Goal: Task Accomplishment & Management: Use online tool/utility

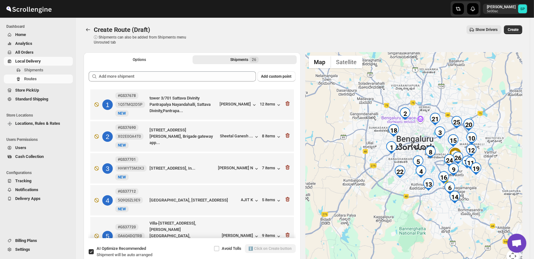
drag, startPoint x: 441, startPoint y: 200, endPoint x: 406, endPoint y: 138, distance: 71.5
click at [406, 138] on div at bounding box center [413, 162] width 217 height 218
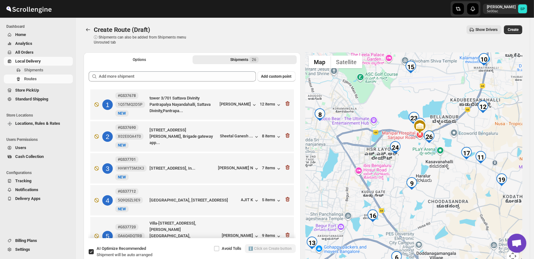
drag, startPoint x: 479, startPoint y: 168, endPoint x: 441, endPoint y: 180, distance: 39.5
click at [441, 180] on div at bounding box center [413, 162] width 217 height 218
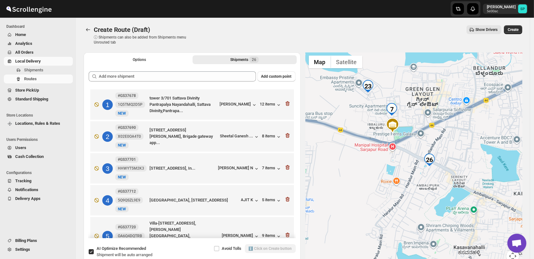
drag, startPoint x: 448, startPoint y: 152, endPoint x: 425, endPoint y: 235, distance: 86.8
click at [425, 235] on div at bounding box center [413, 162] width 217 height 218
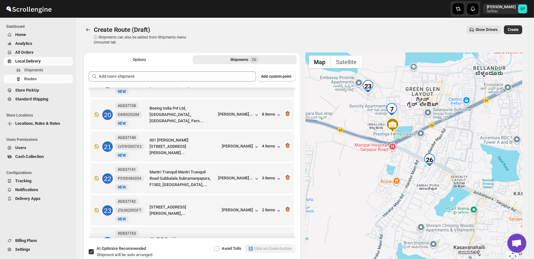
scroll to position [668, 0]
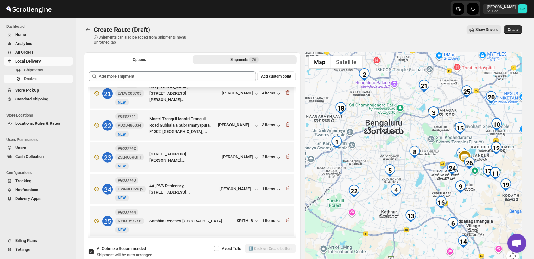
drag, startPoint x: 418, startPoint y: 203, endPoint x: 435, endPoint y: 196, distance: 18.5
click at [435, 196] on div at bounding box center [413, 162] width 217 height 218
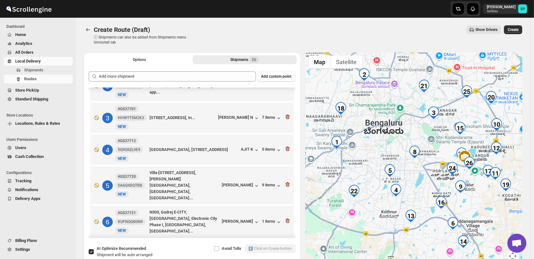
scroll to position [0, 0]
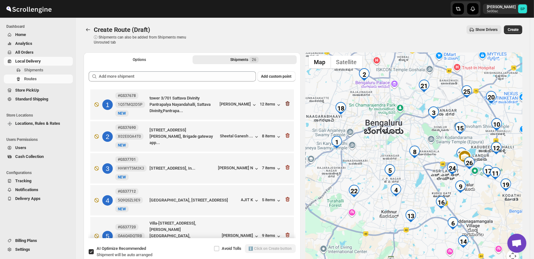
click at [287, 104] on icon "button" at bounding box center [287, 104] width 1 height 2
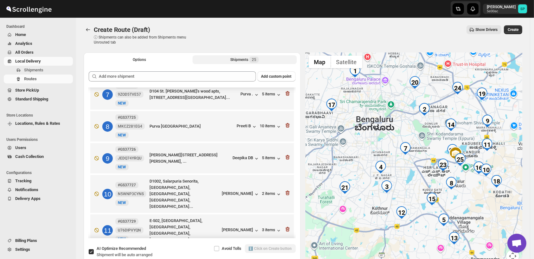
scroll to position [176, 0]
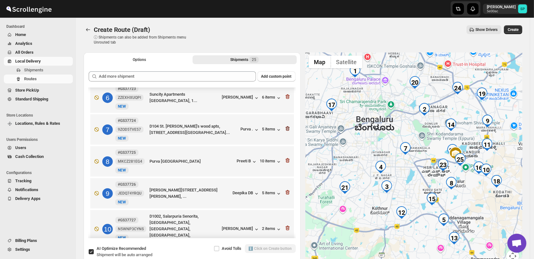
click at [285, 127] on icon "button" at bounding box center [287, 129] width 4 height 5
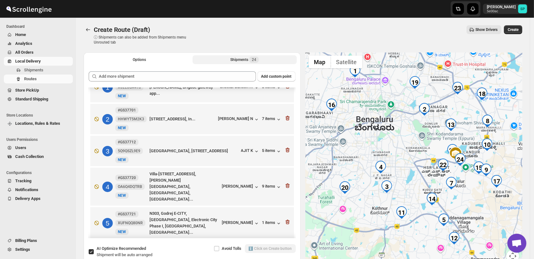
scroll to position [0, 0]
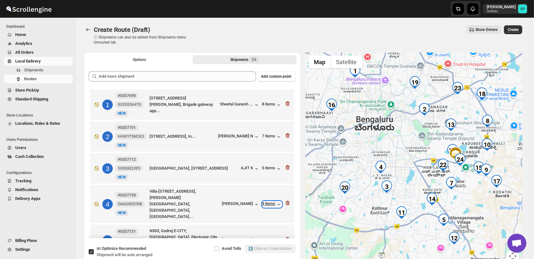
click at [266, 202] on div "9 items" at bounding box center [272, 205] width 20 height 6
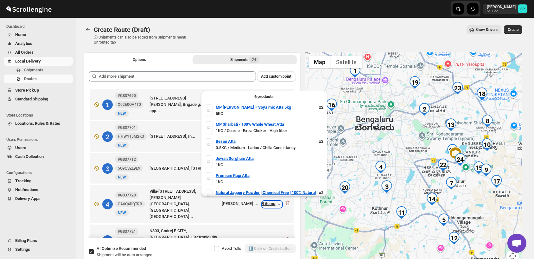
click at [266, 202] on div "9 items" at bounding box center [272, 205] width 20 height 6
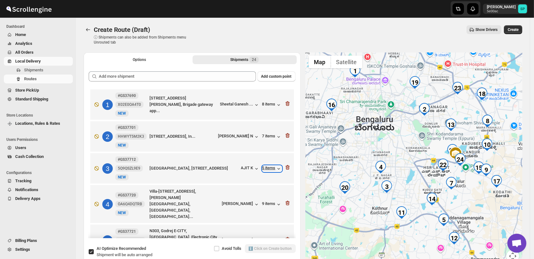
click at [266, 169] on div "5 items" at bounding box center [272, 169] width 20 height 6
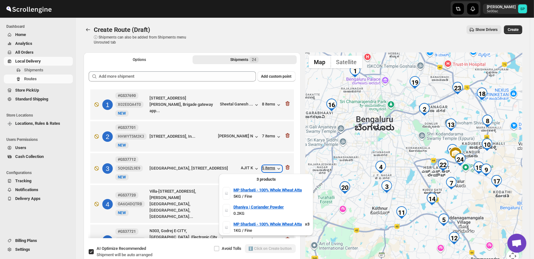
click at [266, 169] on div "5 items" at bounding box center [272, 169] width 20 height 6
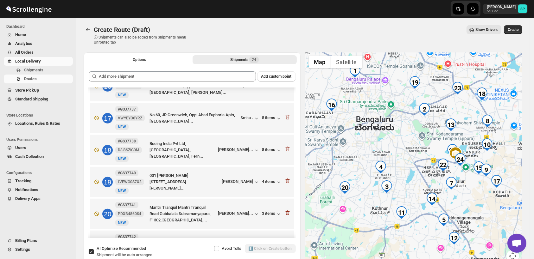
scroll to position [527, 0]
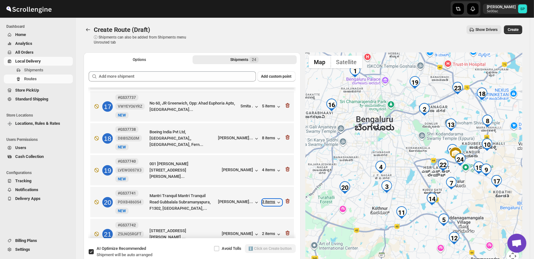
click at [267, 200] on div "3 items" at bounding box center [272, 203] width 20 height 6
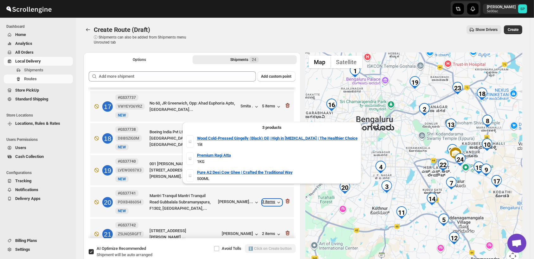
click at [267, 200] on div "3 items" at bounding box center [272, 203] width 20 height 6
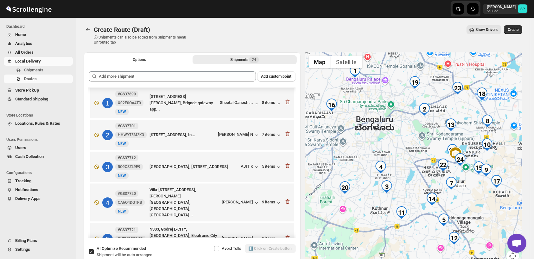
scroll to position [0, 0]
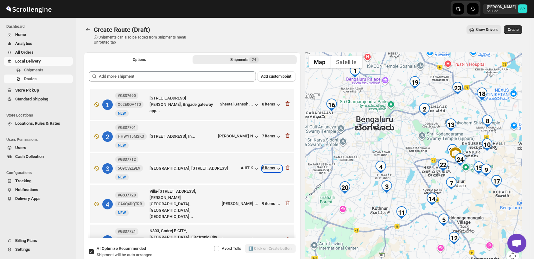
click at [276, 171] on icon "button" at bounding box center [278, 169] width 6 height 6
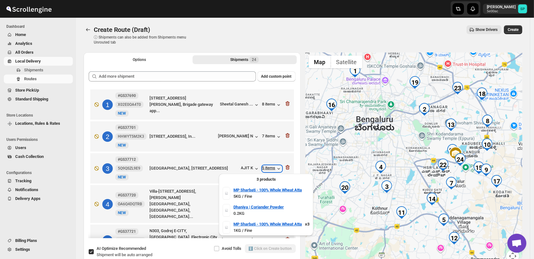
click at [276, 171] on icon "button" at bounding box center [278, 169] width 6 height 6
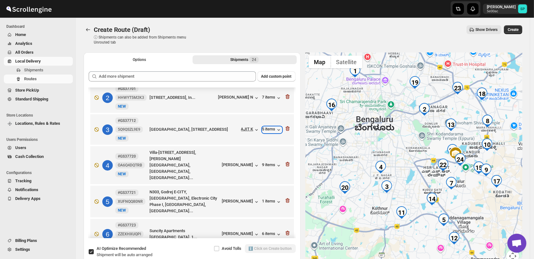
scroll to position [35, 0]
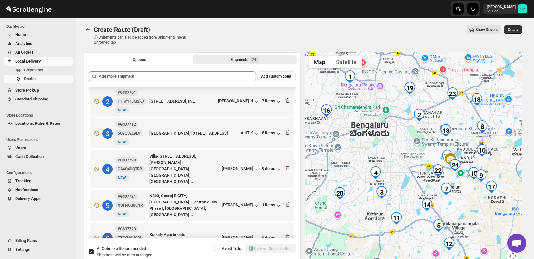
drag, startPoint x: 491, startPoint y: 194, endPoint x: 486, endPoint y: 201, distance: 8.6
click at [486, 201] on div at bounding box center [413, 162] width 217 height 218
